Goal: Task Accomplishment & Management: Manage account settings

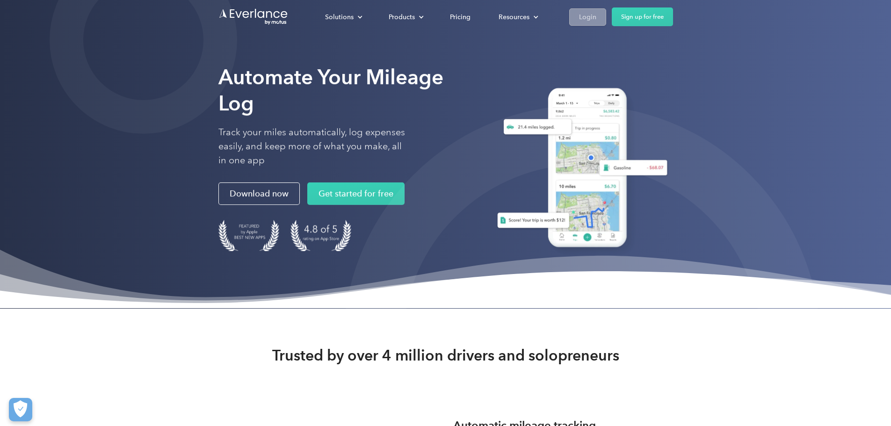
click at [606, 22] on link "Login" at bounding box center [588, 16] width 37 height 17
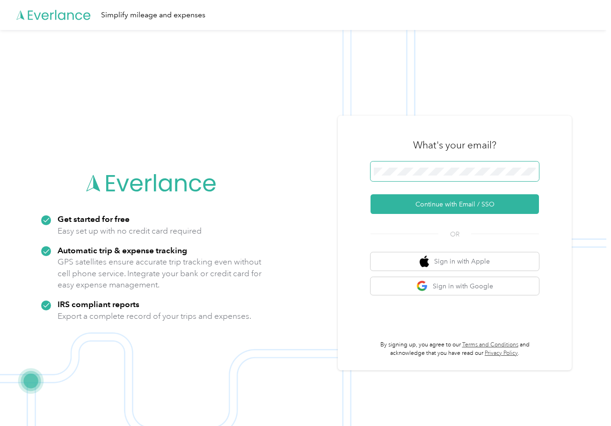
click at [490, 160] on div "What's your email?" at bounding box center [455, 145] width 168 height 33
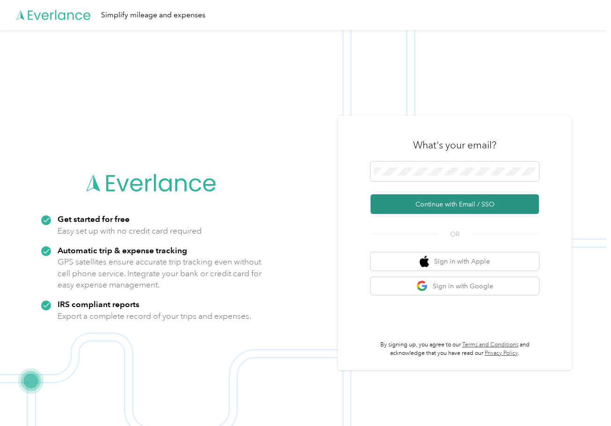
click at [417, 202] on button "Continue with Email / SSO" at bounding box center [455, 204] width 168 height 20
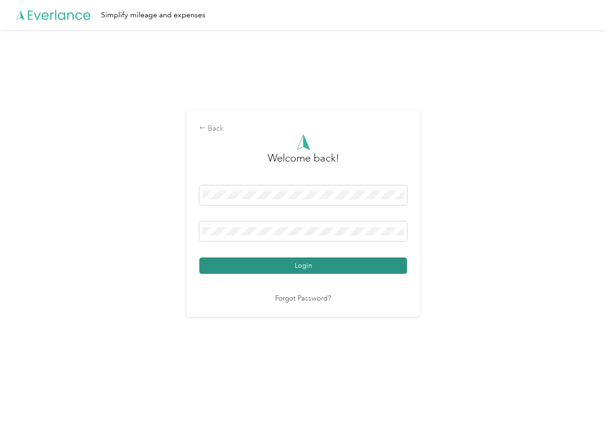
click at [302, 265] on button "Login" at bounding box center [303, 265] width 208 height 16
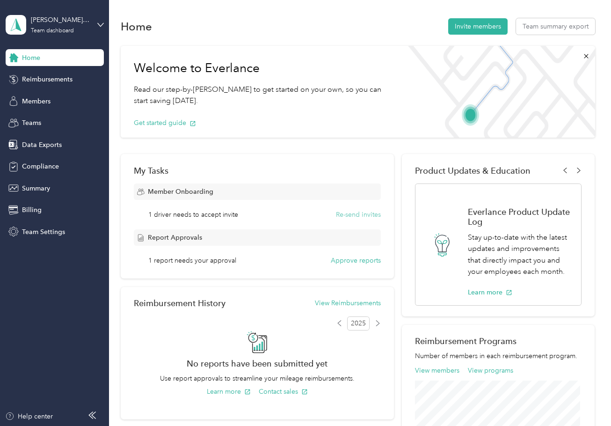
click at [358, 212] on button "Re-send invites" at bounding box center [358, 215] width 45 height 10
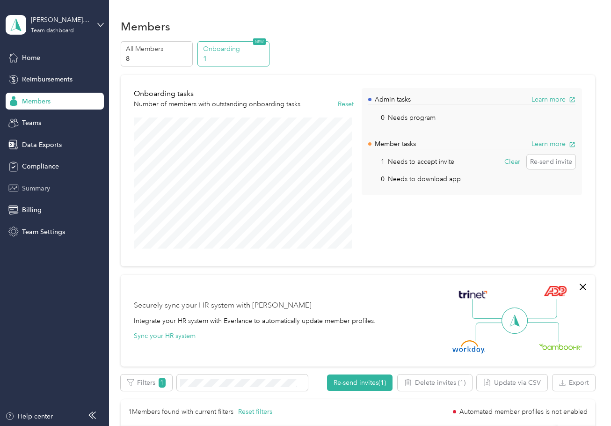
click at [29, 189] on span "Summary" at bounding box center [36, 188] width 28 height 10
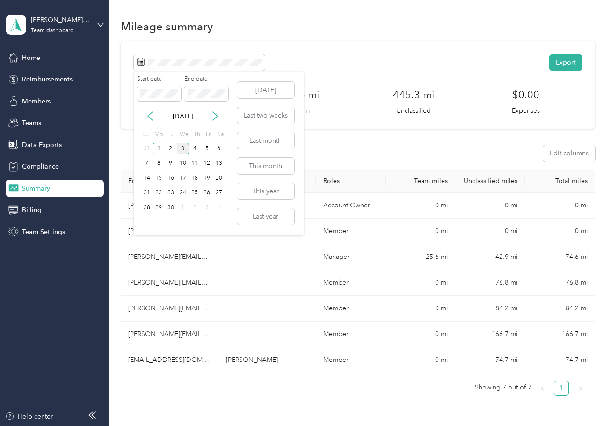
click at [150, 114] on icon at bounding box center [150, 116] width 5 height 8
click at [208, 147] on div "1" at bounding box center [207, 149] width 12 height 12
click at [148, 223] on div "31" at bounding box center [147, 223] width 12 height 12
